Goal: Information Seeking & Learning: Learn about a topic

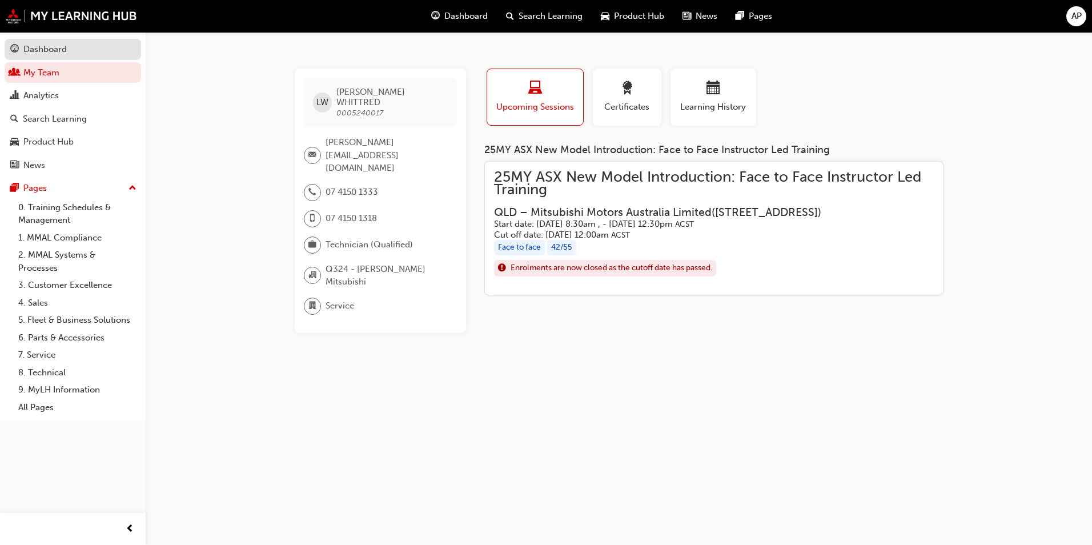
click at [31, 57] on link "Dashboard" at bounding box center [73, 49] width 136 height 21
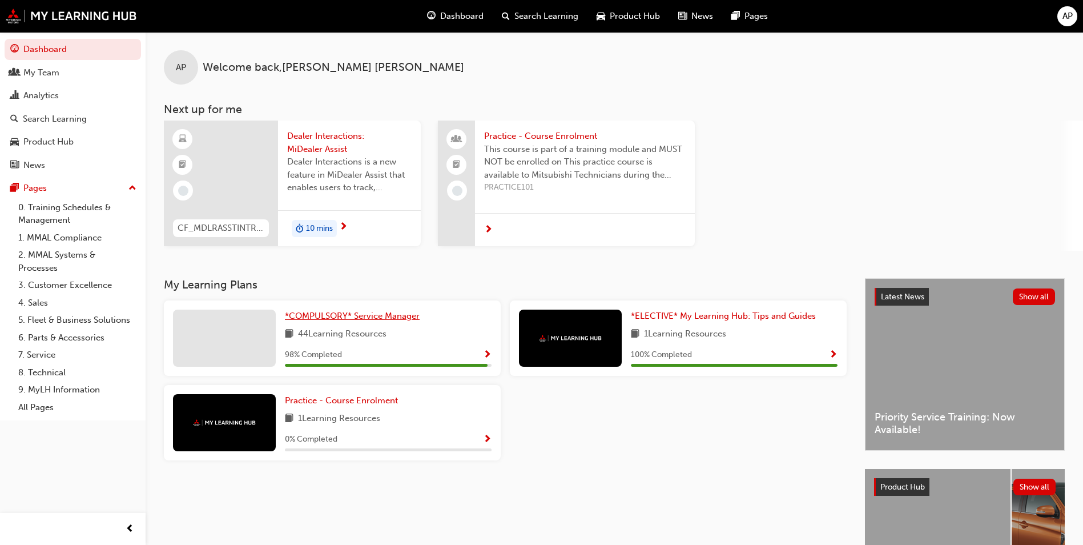
click at [354, 320] on span "*COMPULSORY* Service Manager" at bounding box center [352, 316] width 135 height 10
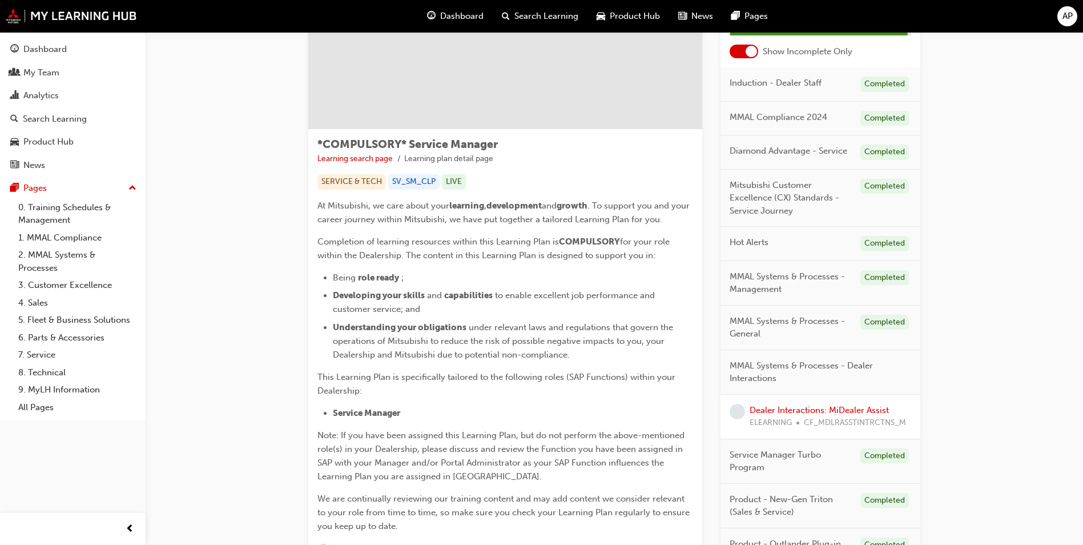
scroll to position [114, 0]
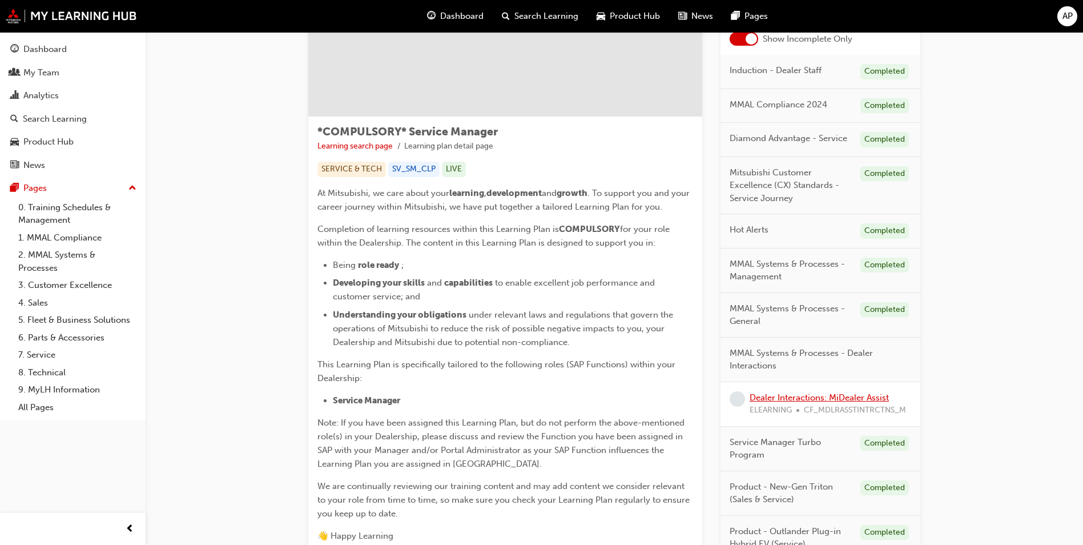
click at [820, 402] on link "Dealer Interactions: MiDealer Assist" at bounding box center [819, 397] width 139 height 10
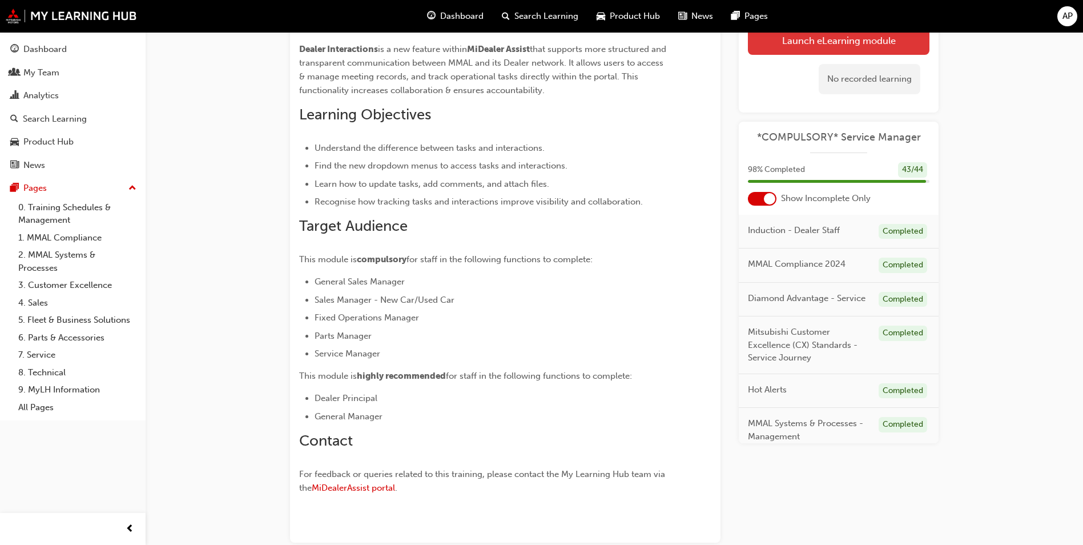
click at [817, 49] on link "Launch eLearning module" at bounding box center [839, 40] width 182 height 29
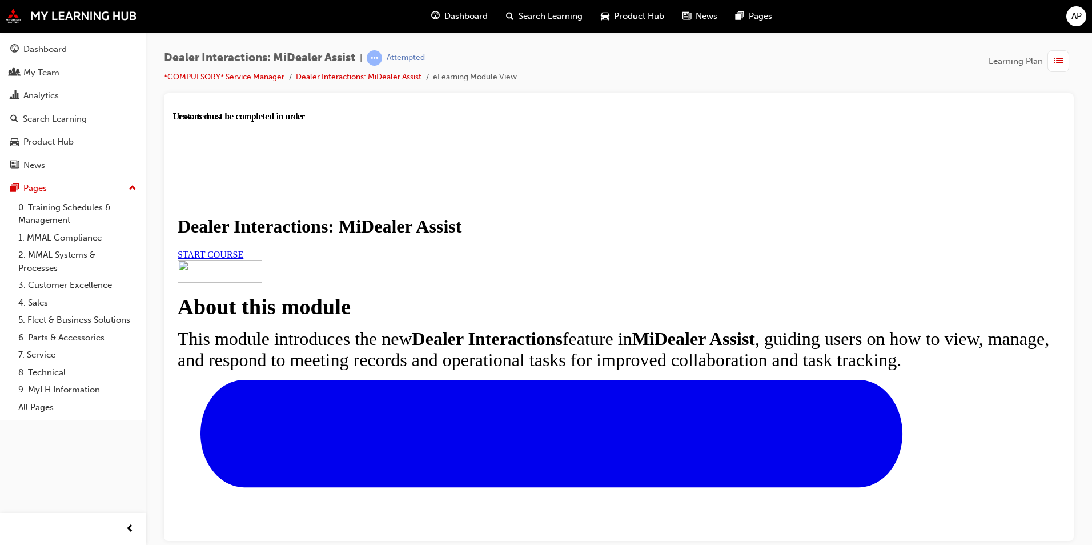
scroll to position [114, 0]
click at [639, 257] on div "START COURSE" at bounding box center [619, 254] width 882 height 10
click at [243, 249] on span "START COURSE" at bounding box center [211, 254] width 66 height 10
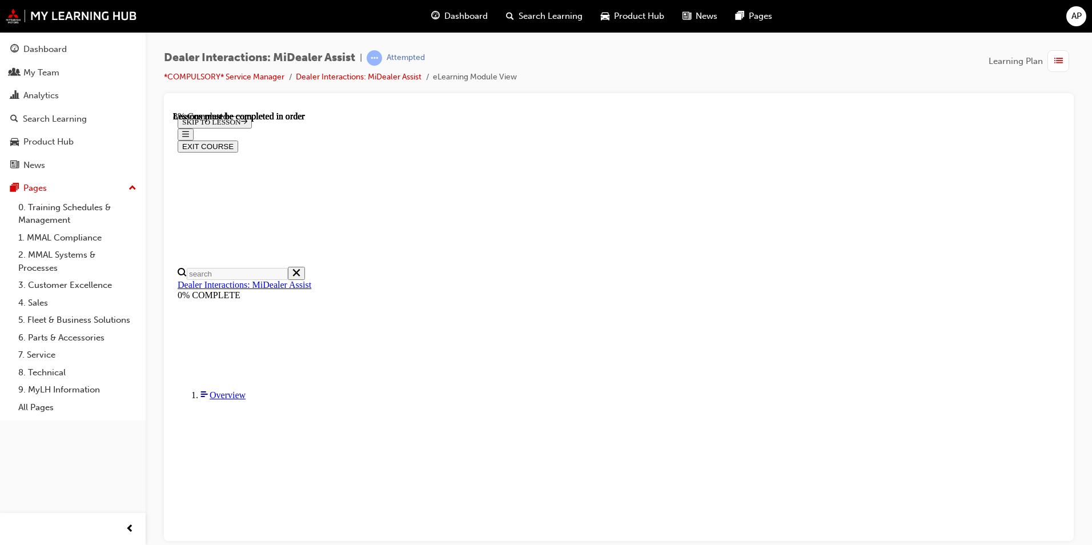
scroll to position [264, 0]
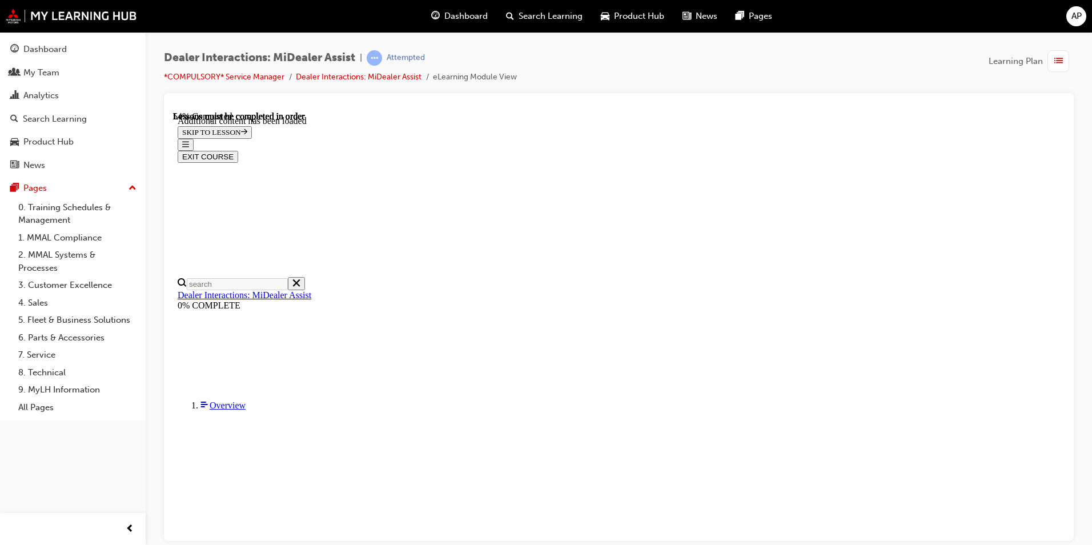
scroll to position [2201, 0]
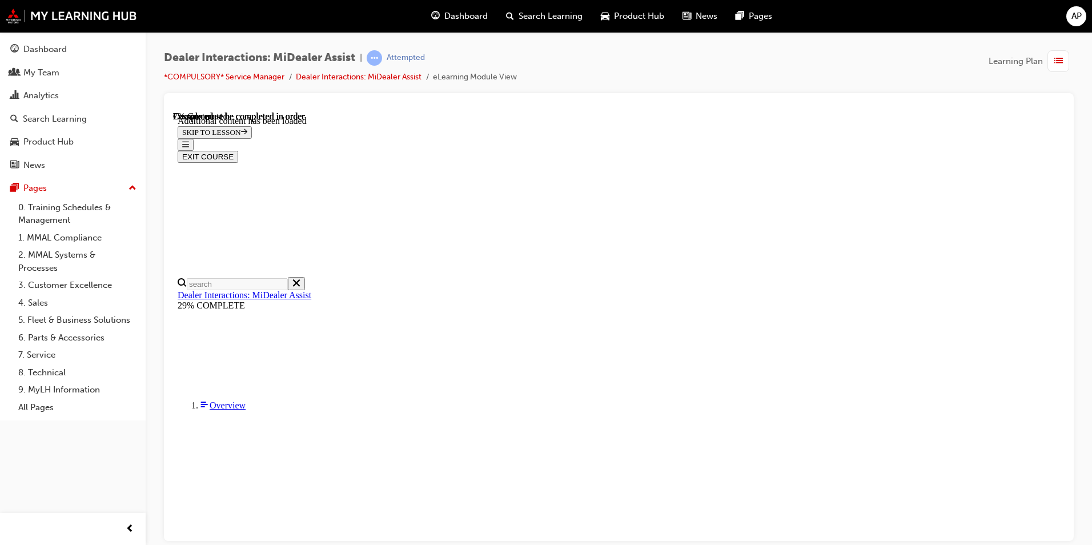
scroll to position [452, 0]
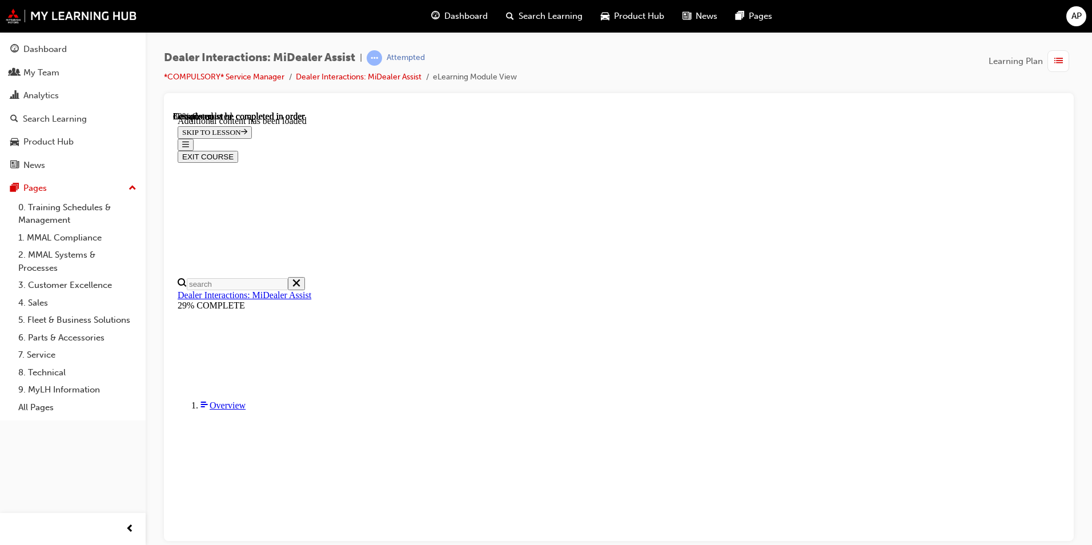
drag, startPoint x: 988, startPoint y: 138, endPoint x: 979, endPoint y: 152, distance: 16.9
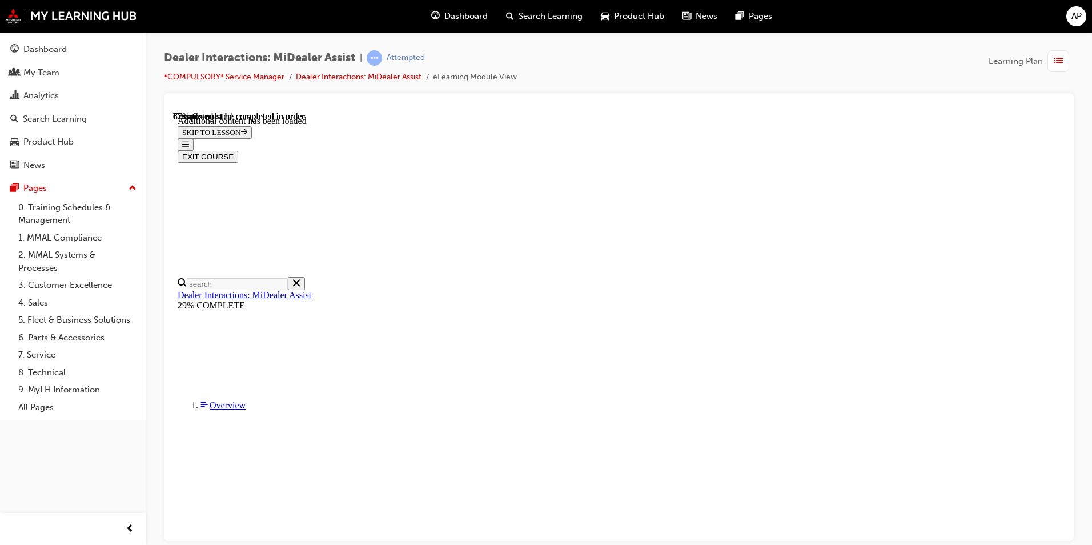
scroll to position [1515, 0]
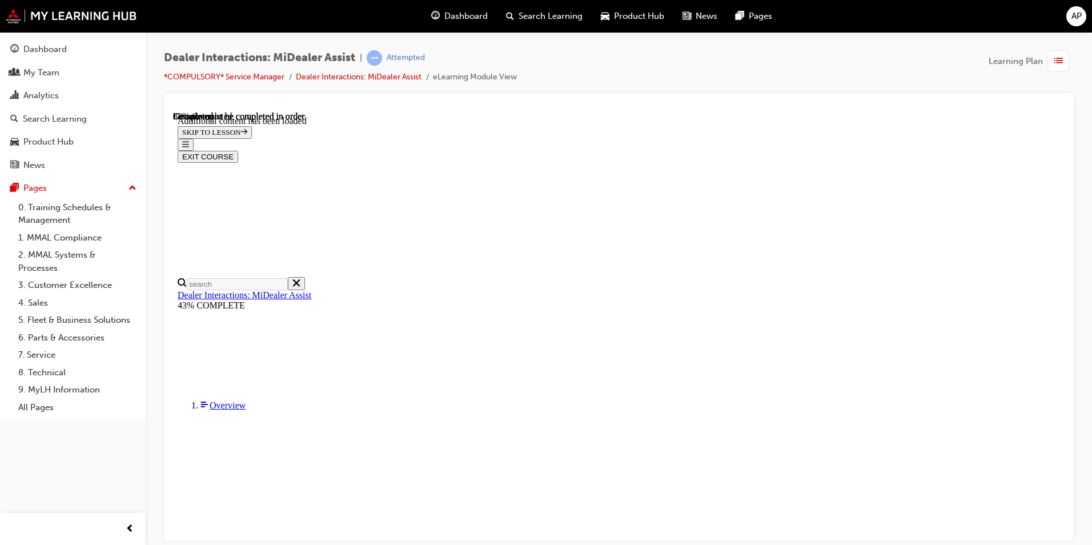
scroll to position [1779, 0]
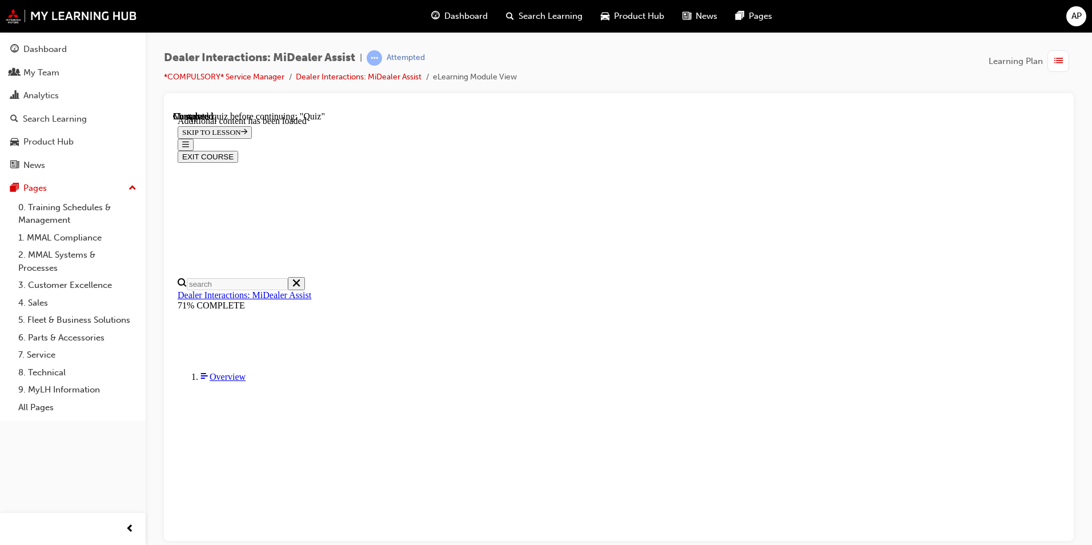
scroll to position [118, 0]
radio input "true"
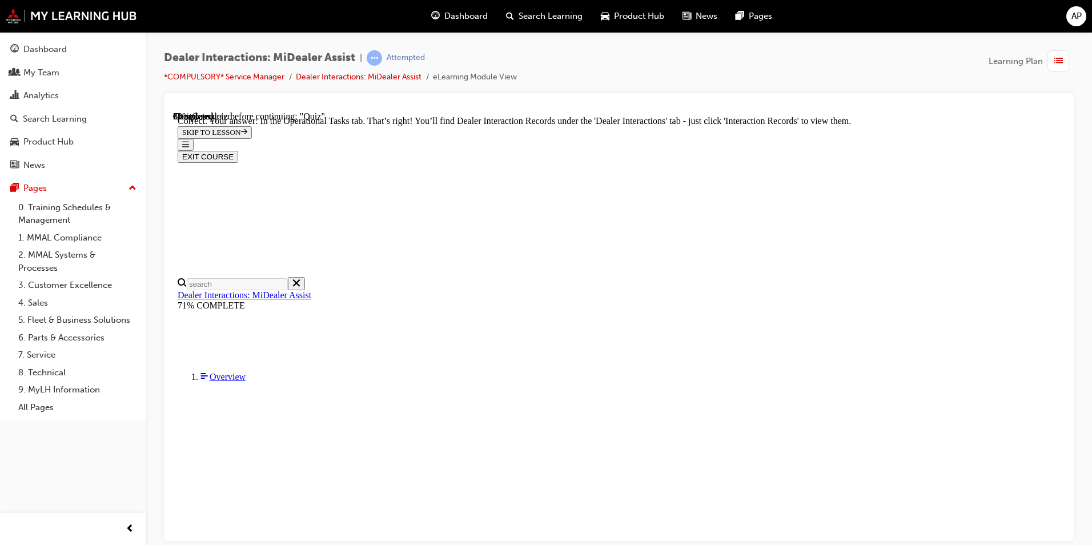
radio input "true"
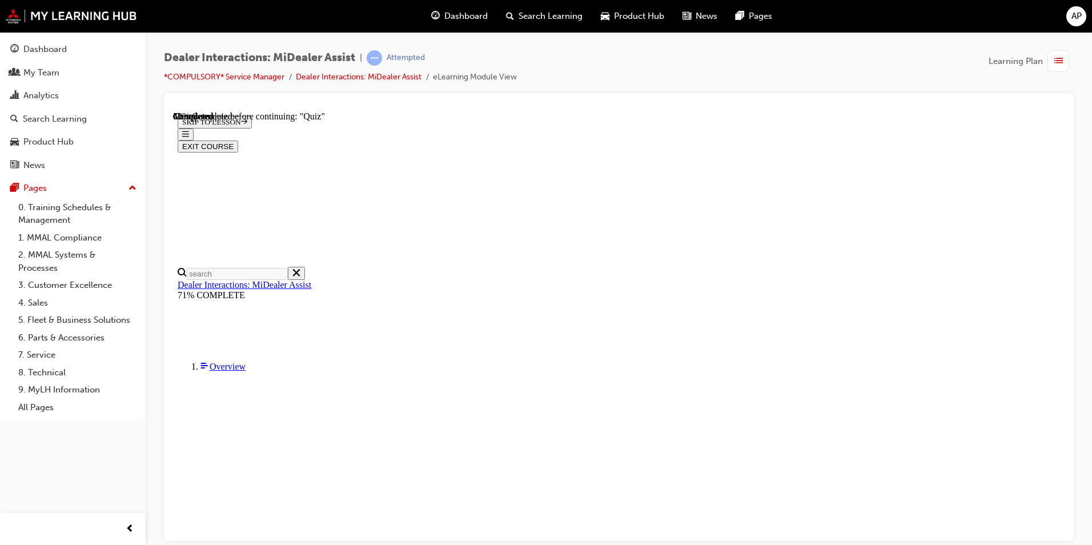
radio input "true"
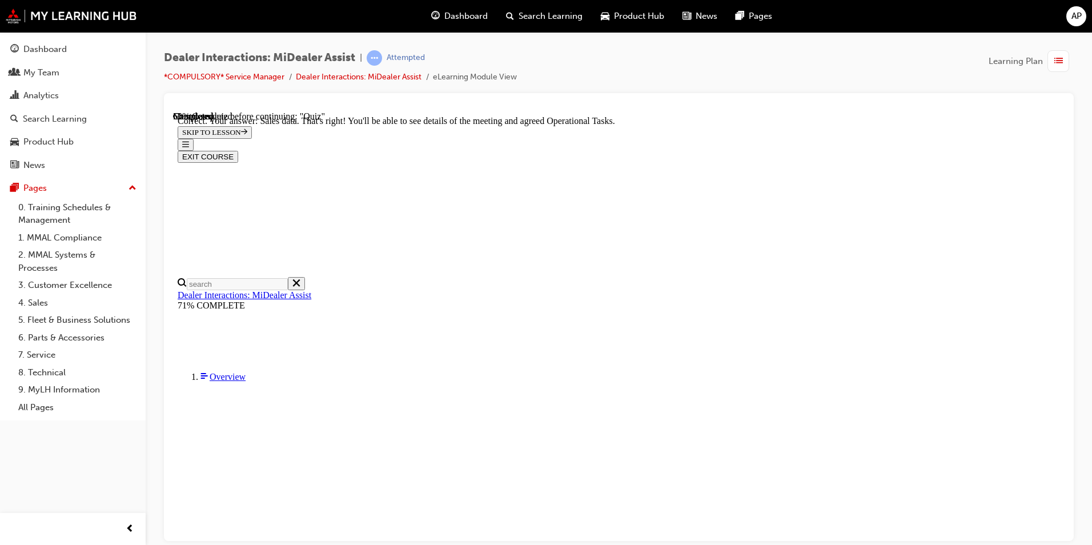
scroll to position [269, 0]
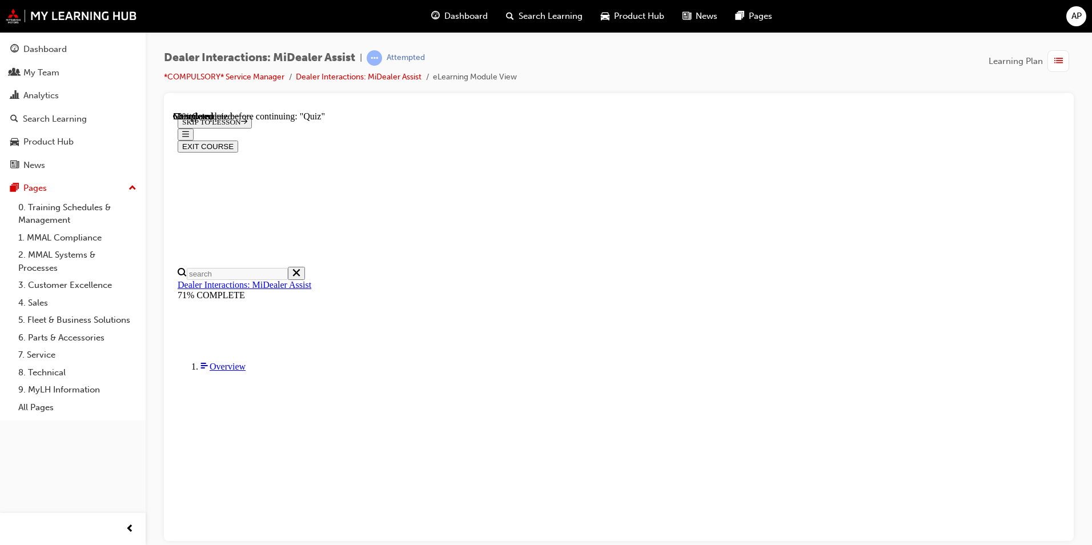
radio input "true"
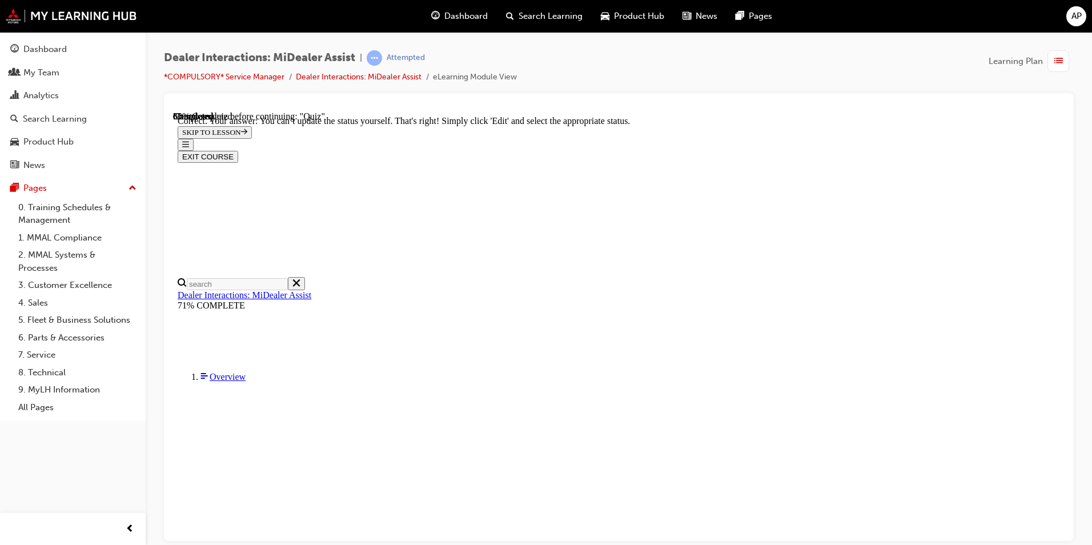
scroll to position [273, 0]
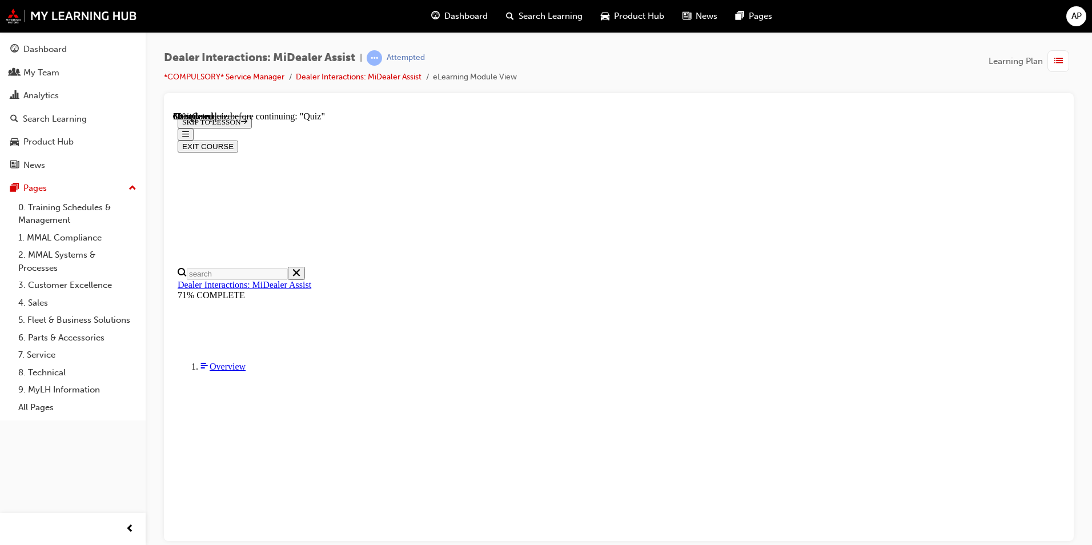
radio input "true"
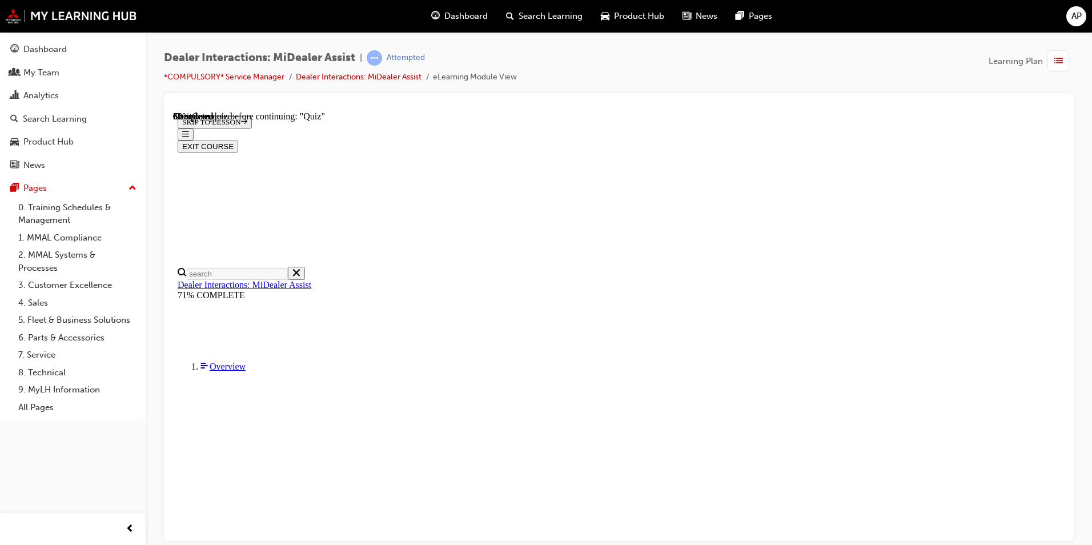
radio input "true"
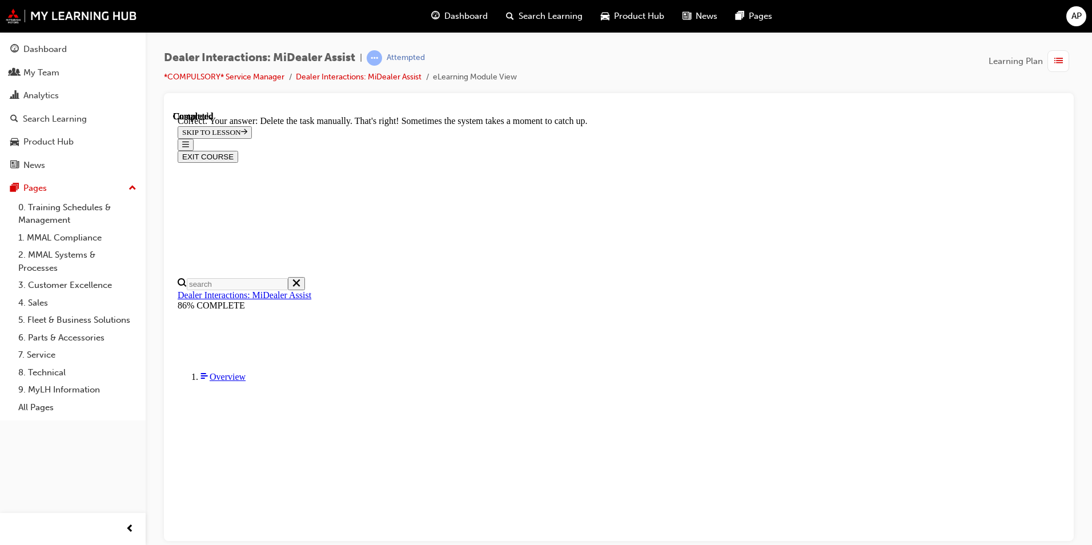
scroll to position [279, 0]
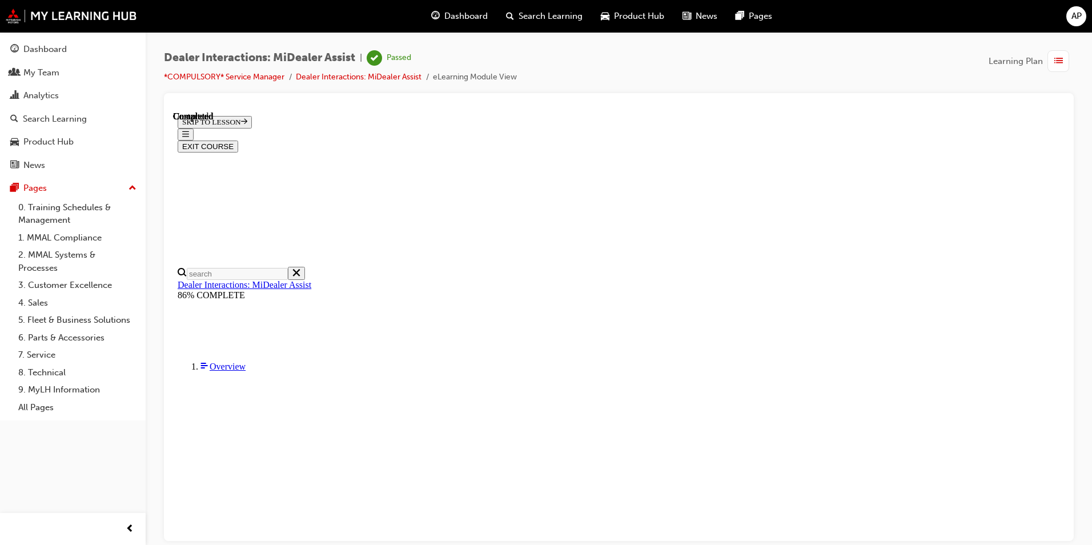
scroll to position [192, 0]
click at [238, 140] on button "EXIT COURSE" at bounding box center [208, 146] width 61 height 12
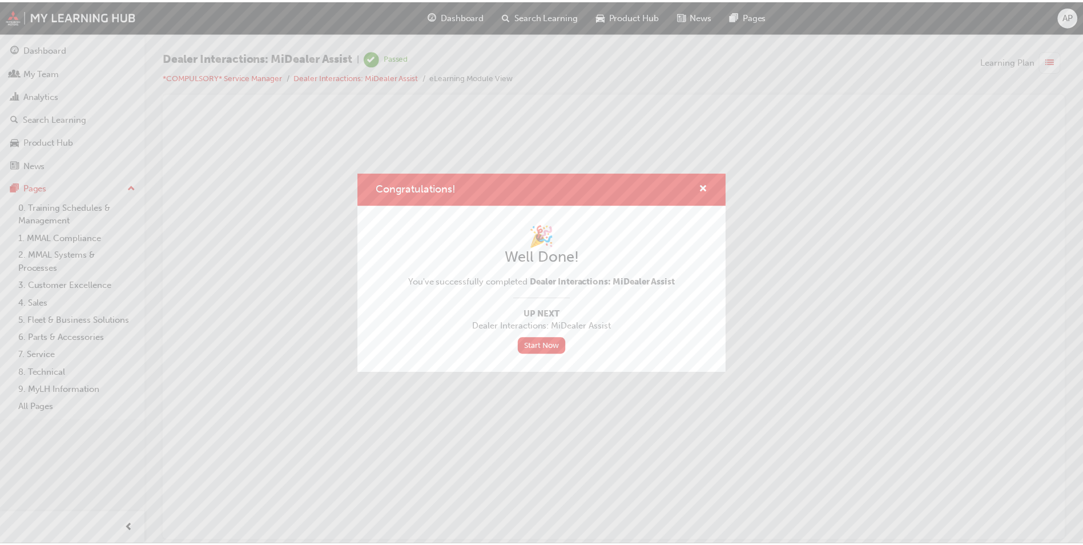
scroll to position [0, 0]
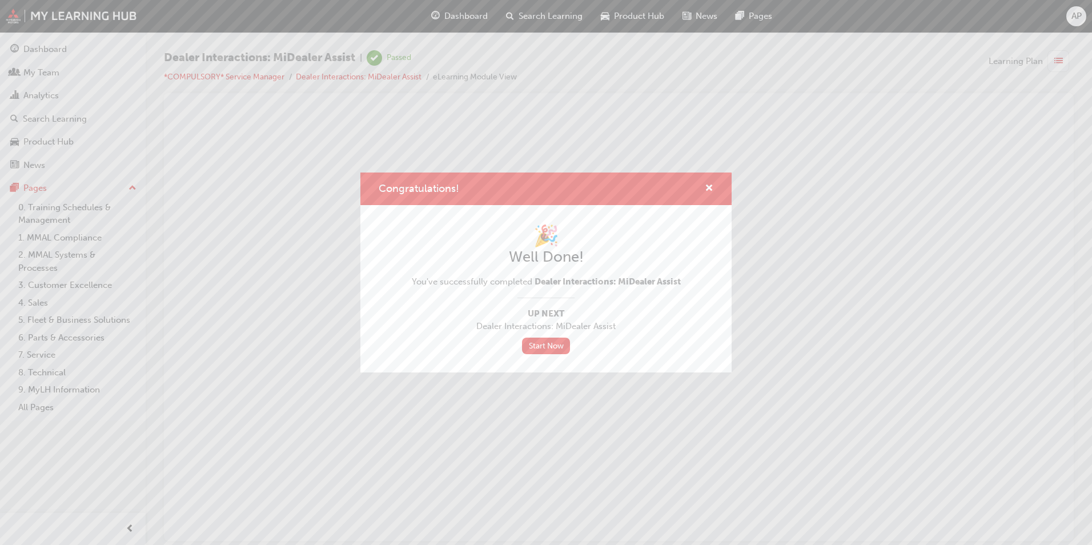
click at [24, 73] on div "Congratulations! 🎉 Well Done! You've successfully completed Dealer Interactions…" at bounding box center [546, 272] width 1092 height 545
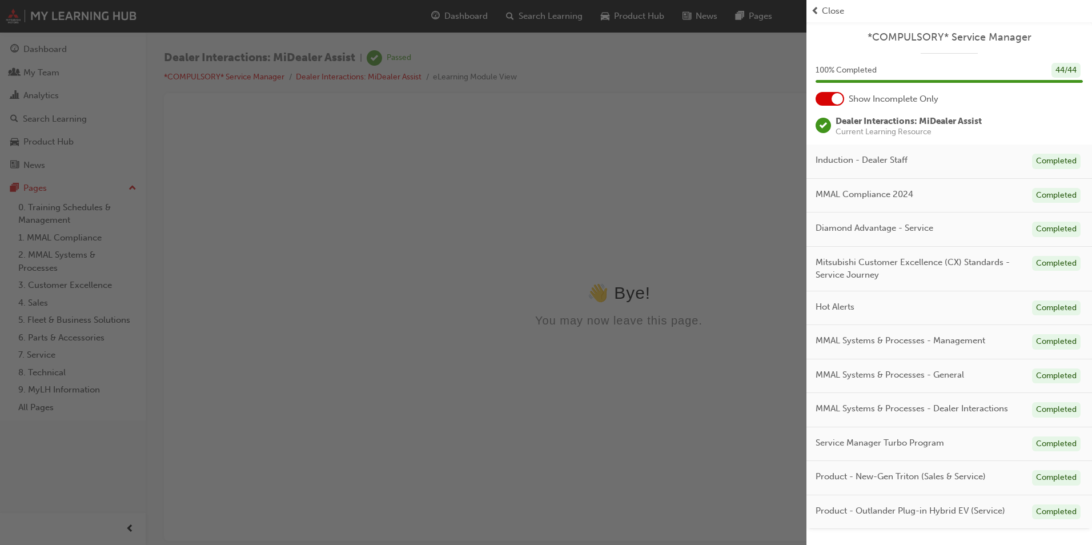
click at [811, 9] on span "prev-icon" at bounding box center [815, 11] width 9 height 13
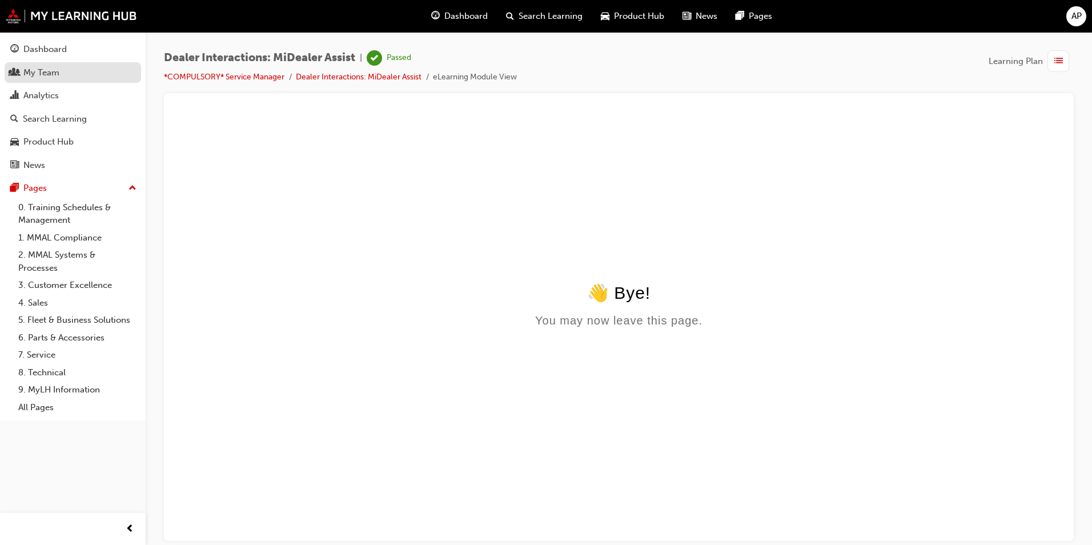
click at [38, 77] on div "My Team" at bounding box center [41, 72] width 36 height 13
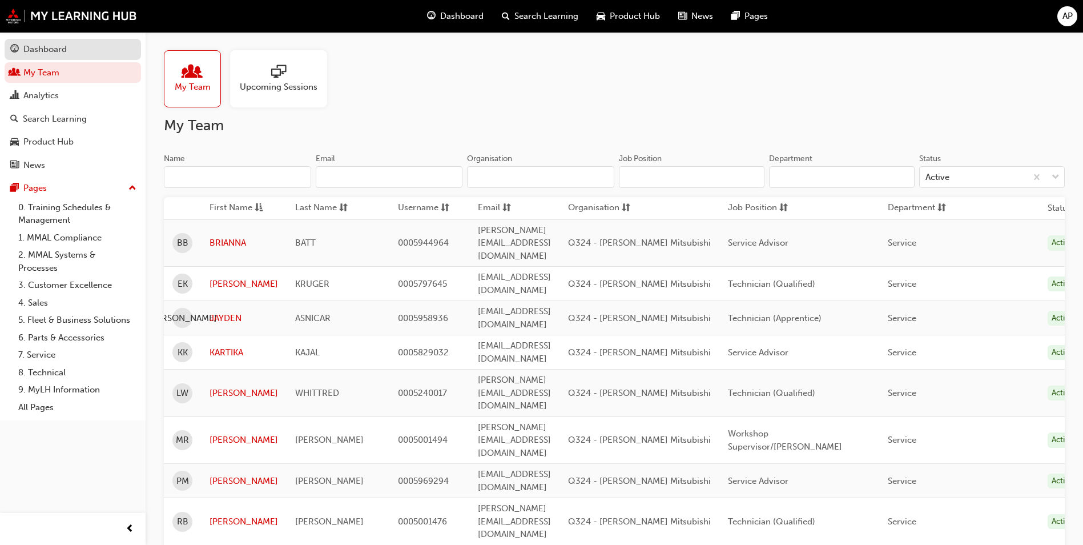
click at [43, 47] on div "Dashboard" at bounding box center [44, 49] width 43 height 13
